Goal: Task Accomplishment & Management: Manage account settings

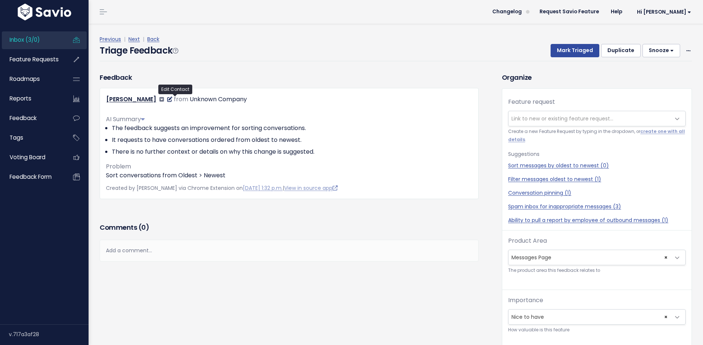
click at [172, 100] on icon at bounding box center [169, 99] width 5 height 5
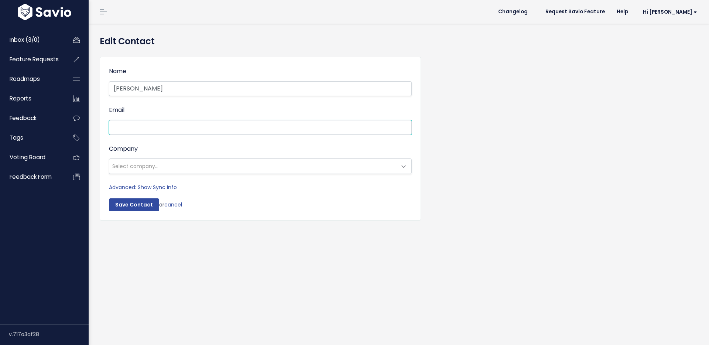
click at [156, 127] on input "Email" at bounding box center [260, 127] width 303 height 15
paste input "gabby@getupproject.org"
type input "gabby@getupproject.org"
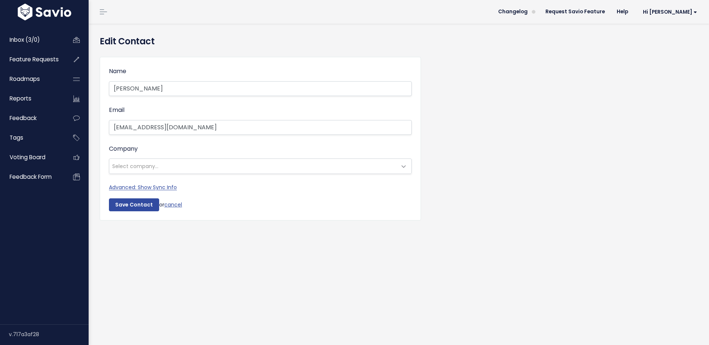
click at [244, 168] on span "Select company..." at bounding box center [252, 166] width 287 height 15
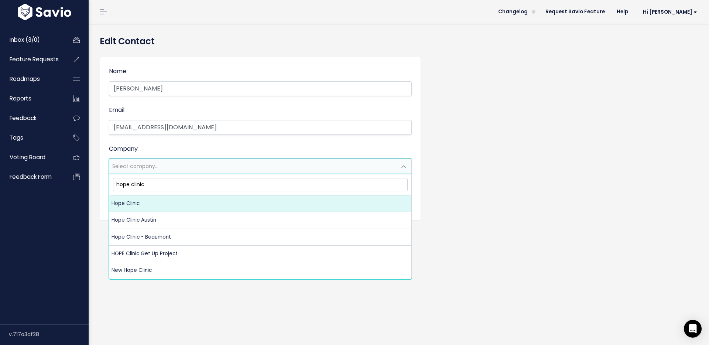
type input "hope clinic"
select select "14522887"
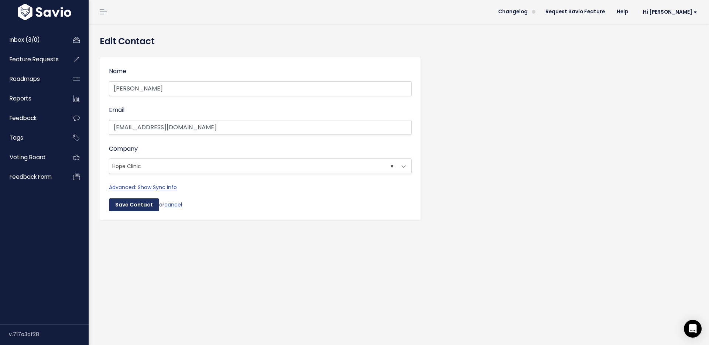
click at [135, 205] on input "Save Contact" at bounding box center [134, 204] width 50 height 13
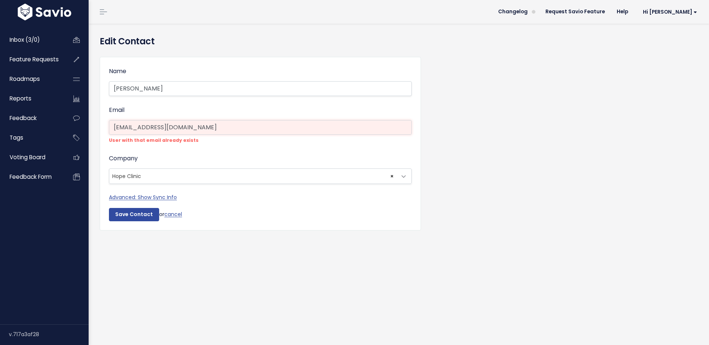
click at [189, 132] on input "gabby@getupproject.org" at bounding box center [260, 127] width 303 height 15
click at [161, 197] on link "Advanced: Show Sync Info" at bounding box center [143, 196] width 68 height 7
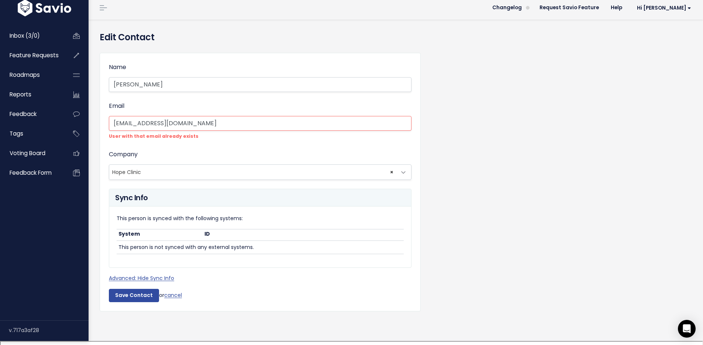
scroll to position [5, 0]
click at [170, 294] on link "cancel" at bounding box center [173, 294] width 18 height 7
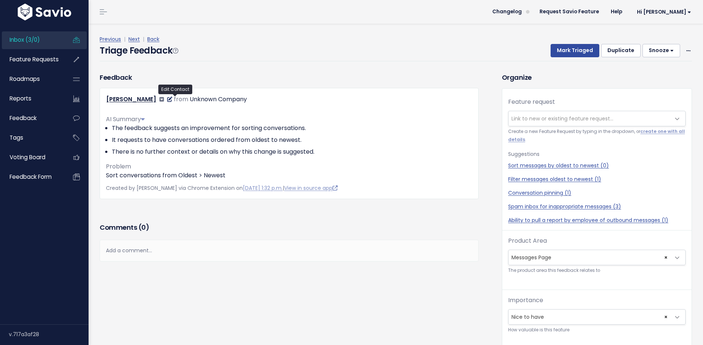
click at [172, 100] on icon at bounding box center [169, 99] width 5 height 5
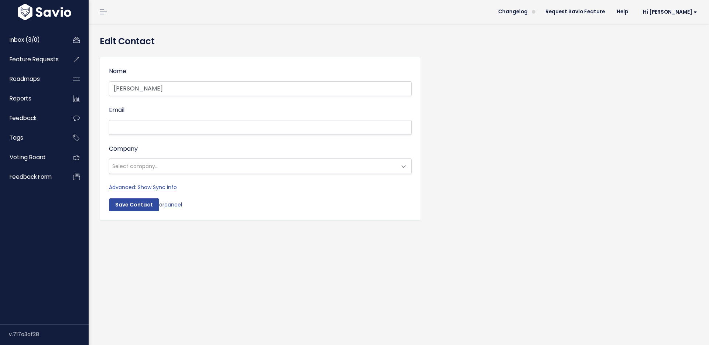
click at [127, 164] on span "Select company..." at bounding box center [135, 165] width 46 height 7
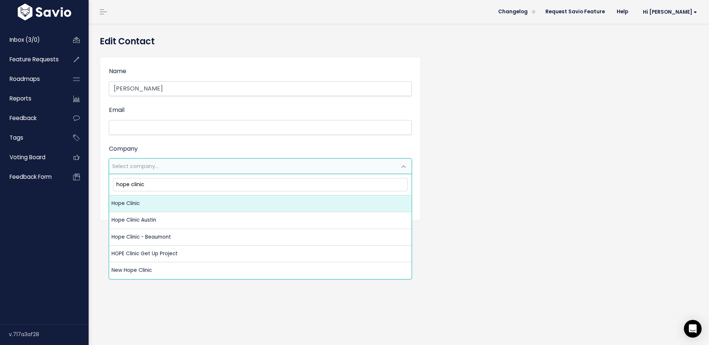
type input "hope clinic"
select select "14522887"
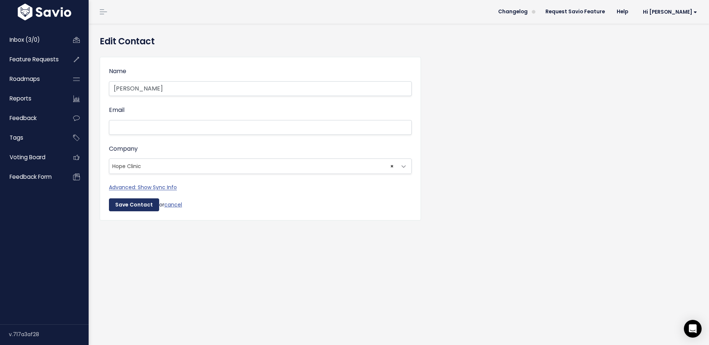
click at [131, 207] on input "Save Contact" at bounding box center [134, 204] width 50 height 13
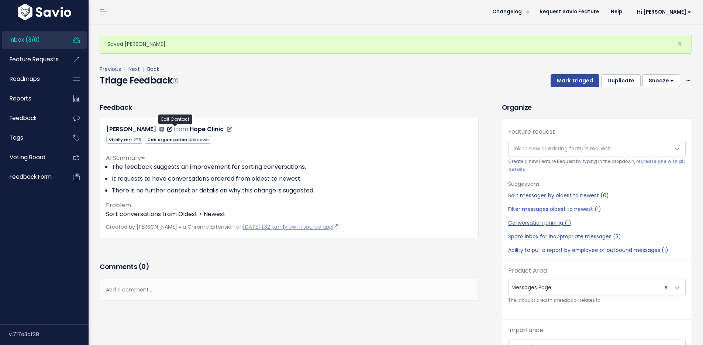
click at [172, 129] on icon at bounding box center [169, 129] width 5 height 5
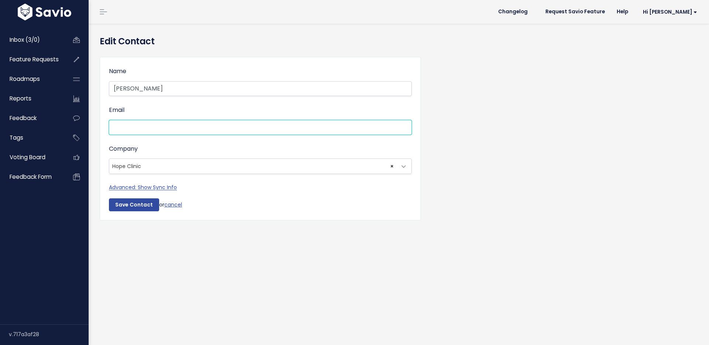
click at [165, 127] on input "Email" at bounding box center [260, 127] width 303 height 15
paste input "gabby@getupproject.org"
type input "gabby@getupproject.org"
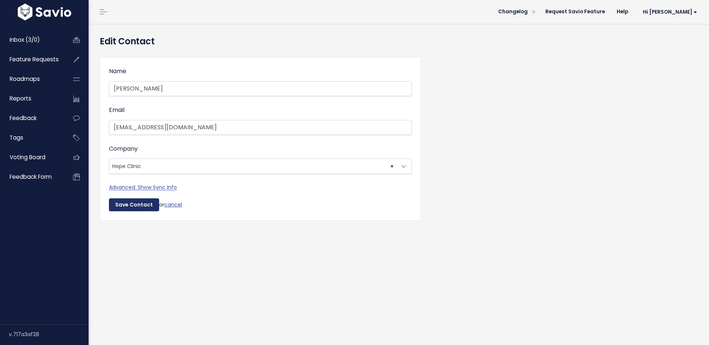
click at [138, 198] on input "Save Contact" at bounding box center [134, 204] width 50 height 13
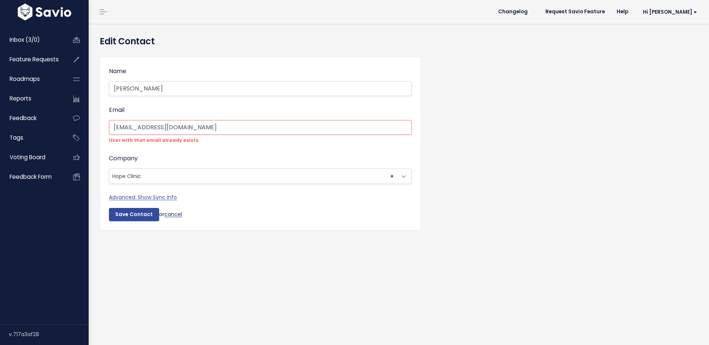
click at [168, 213] on link "cancel" at bounding box center [173, 213] width 18 height 7
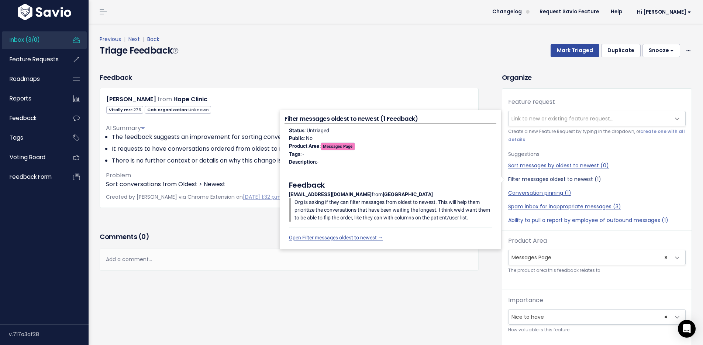
click at [537, 179] on link "Filter messages oldest to newest (1)" at bounding box center [597, 179] width 178 height 8
select select "47954"
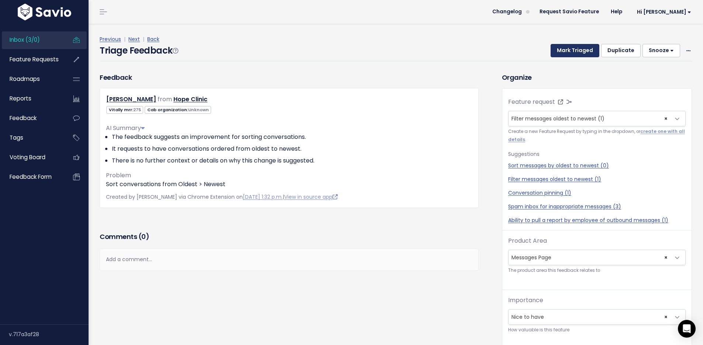
click at [573, 49] on button "Mark Triaged" at bounding box center [575, 50] width 49 height 13
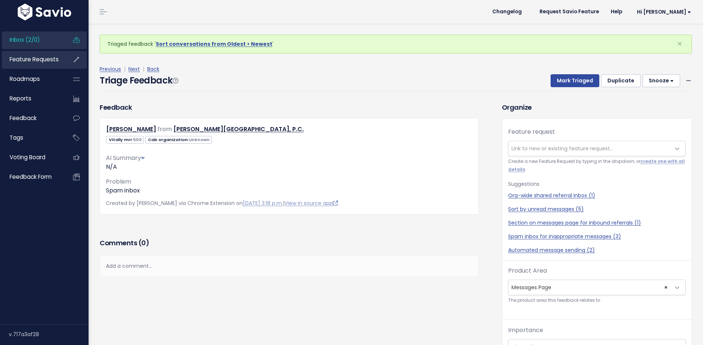
click at [17, 63] on link "Feature Requests" at bounding box center [31, 59] width 59 height 17
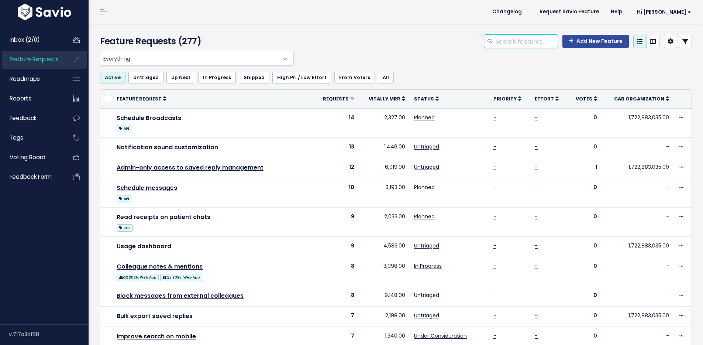
click at [512, 44] on input "search" at bounding box center [526, 41] width 63 height 13
type input "oldest to newest"
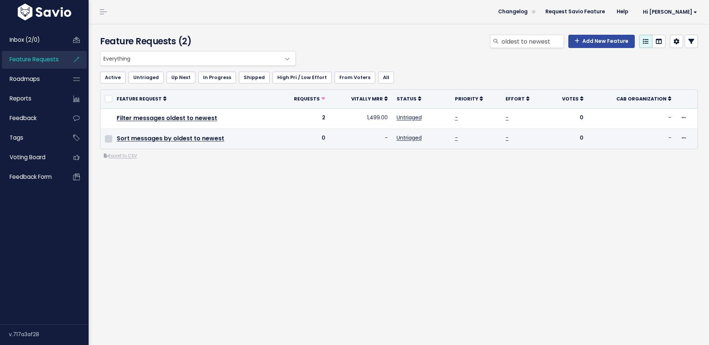
click at [111, 138] on input "checkbox" at bounding box center [108, 138] width 7 height 7
checkbox input "true"
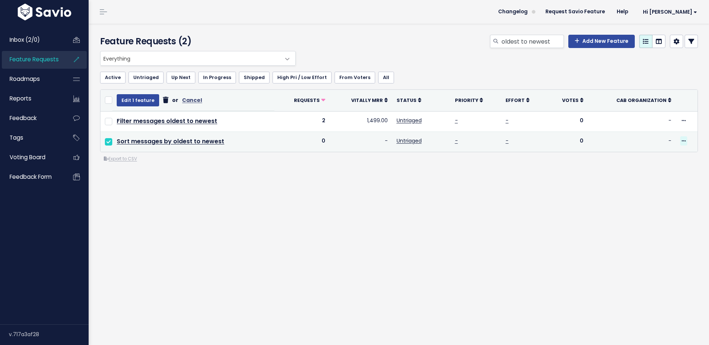
click at [680, 141] on span at bounding box center [683, 140] width 7 height 9
click at [645, 219] on link "Delete" at bounding box center [652, 218] width 55 height 14
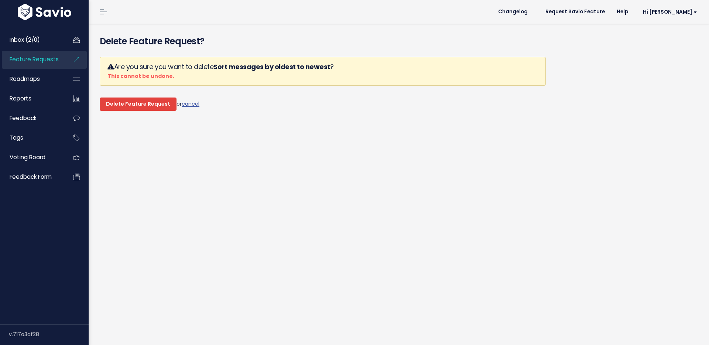
click at [147, 106] on input "Delete Feature Request" at bounding box center [138, 103] width 77 height 13
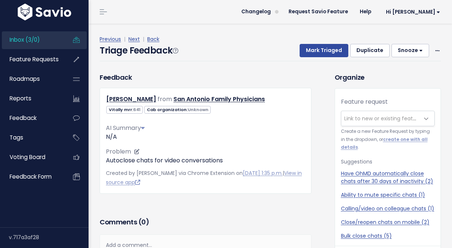
scroll to position [6, 0]
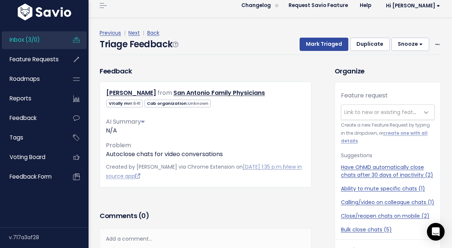
click at [34, 38] on span "Inbox (3/0)" at bounding box center [25, 40] width 30 height 8
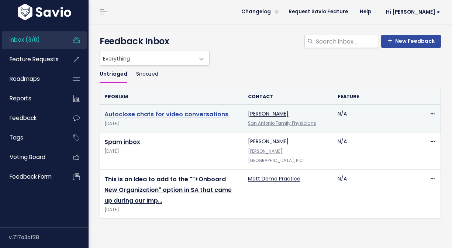
click at [172, 115] on link "Autoclose chats for video conversations" at bounding box center [166, 114] width 124 height 8
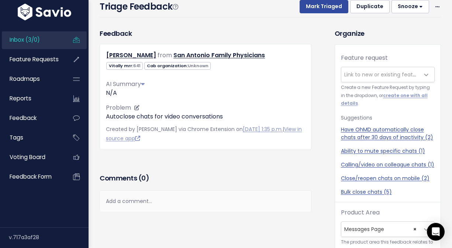
scroll to position [18, 0]
